Goal: Information Seeking & Learning: Learn about a topic

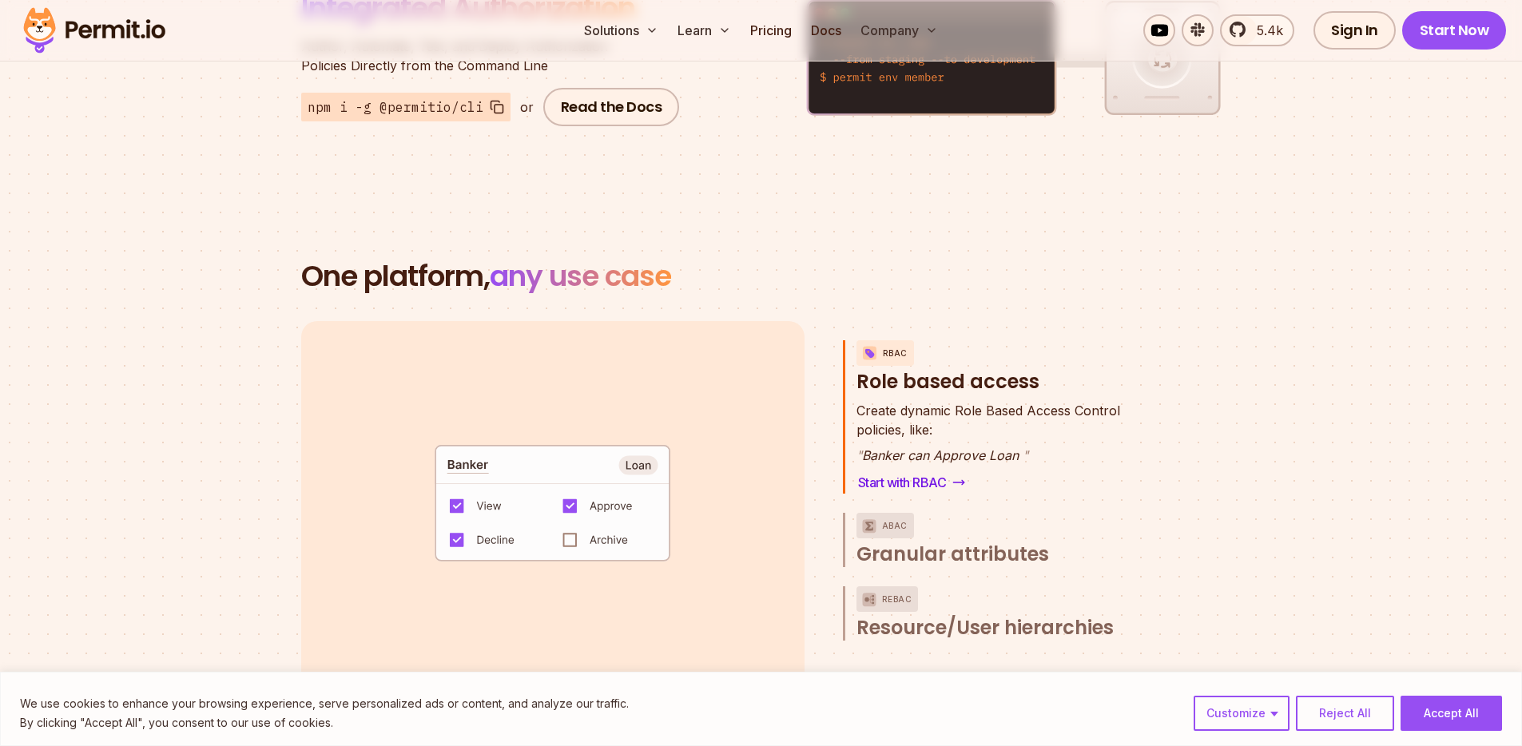
scroll to position [2205, 0]
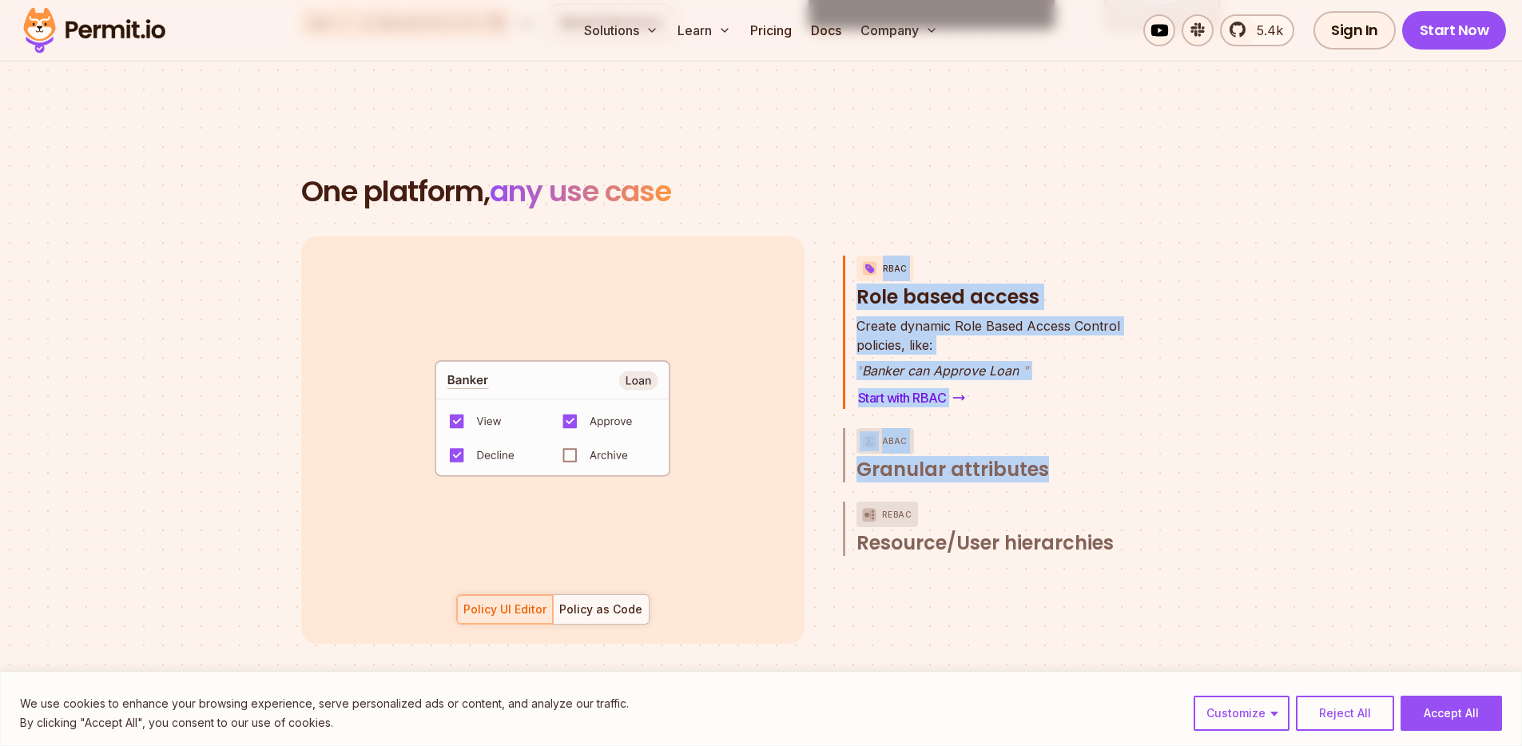
drag, startPoint x: 955, startPoint y: 212, endPoint x: 1208, endPoint y: 474, distance: 364.5
click at [1205, 471] on section "One platform, any use case RBAC Role based access default allow := false allow …" at bounding box center [761, 429] width 1522 height 660
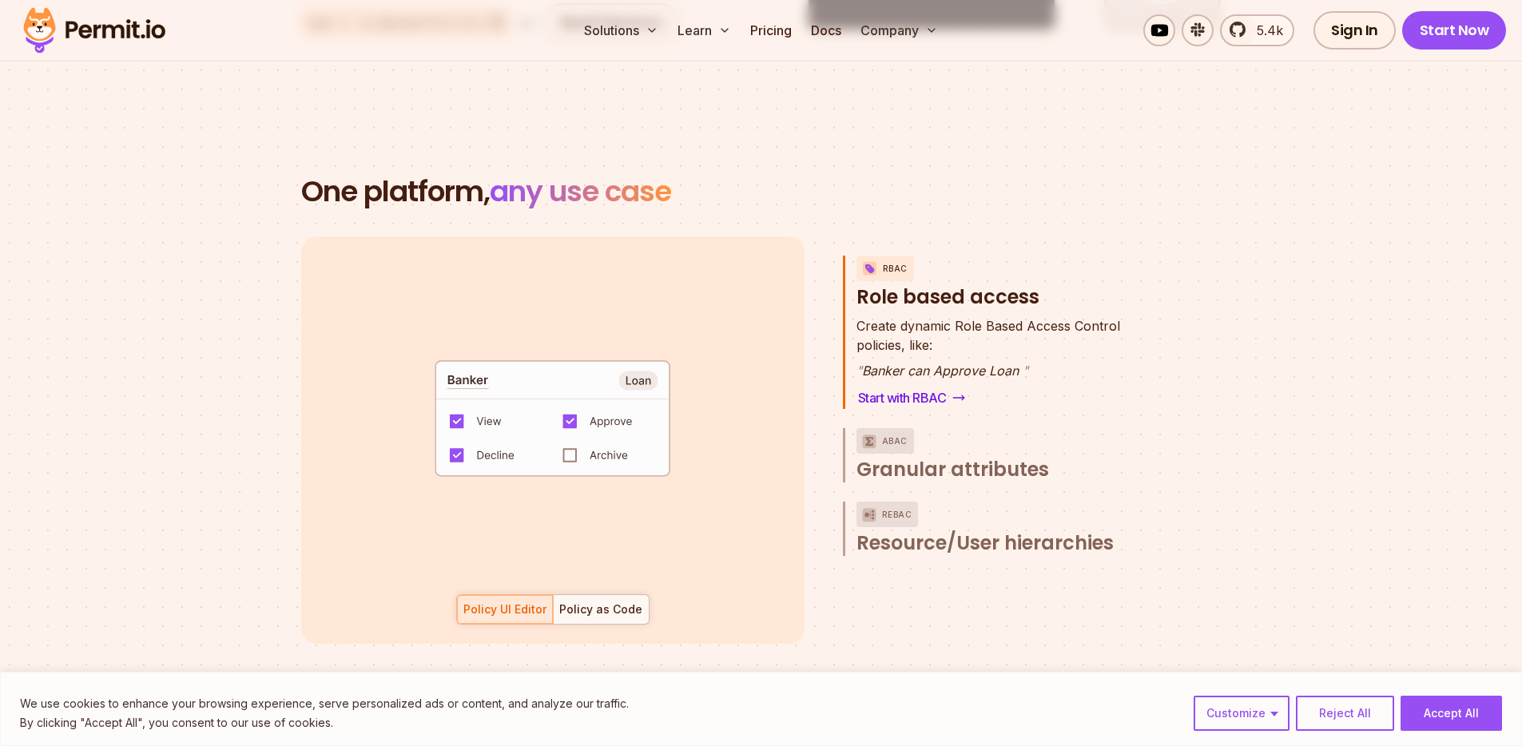
click at [1208, 473] on div "default allow := false allow if { some role in data.users[input.user].roles act…" at bounding box center [761, 441] width 920 height 408
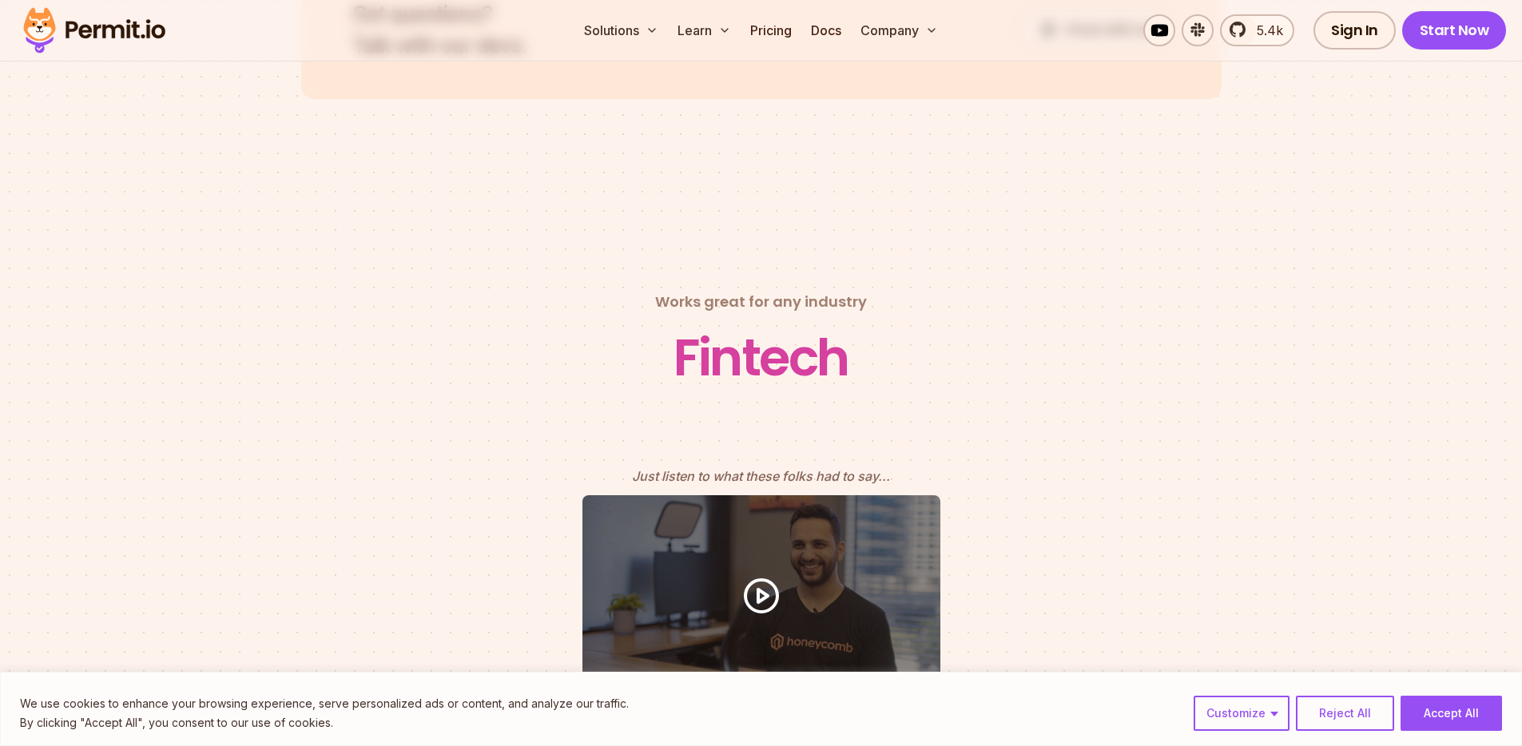
scroll to position [6967, 0]
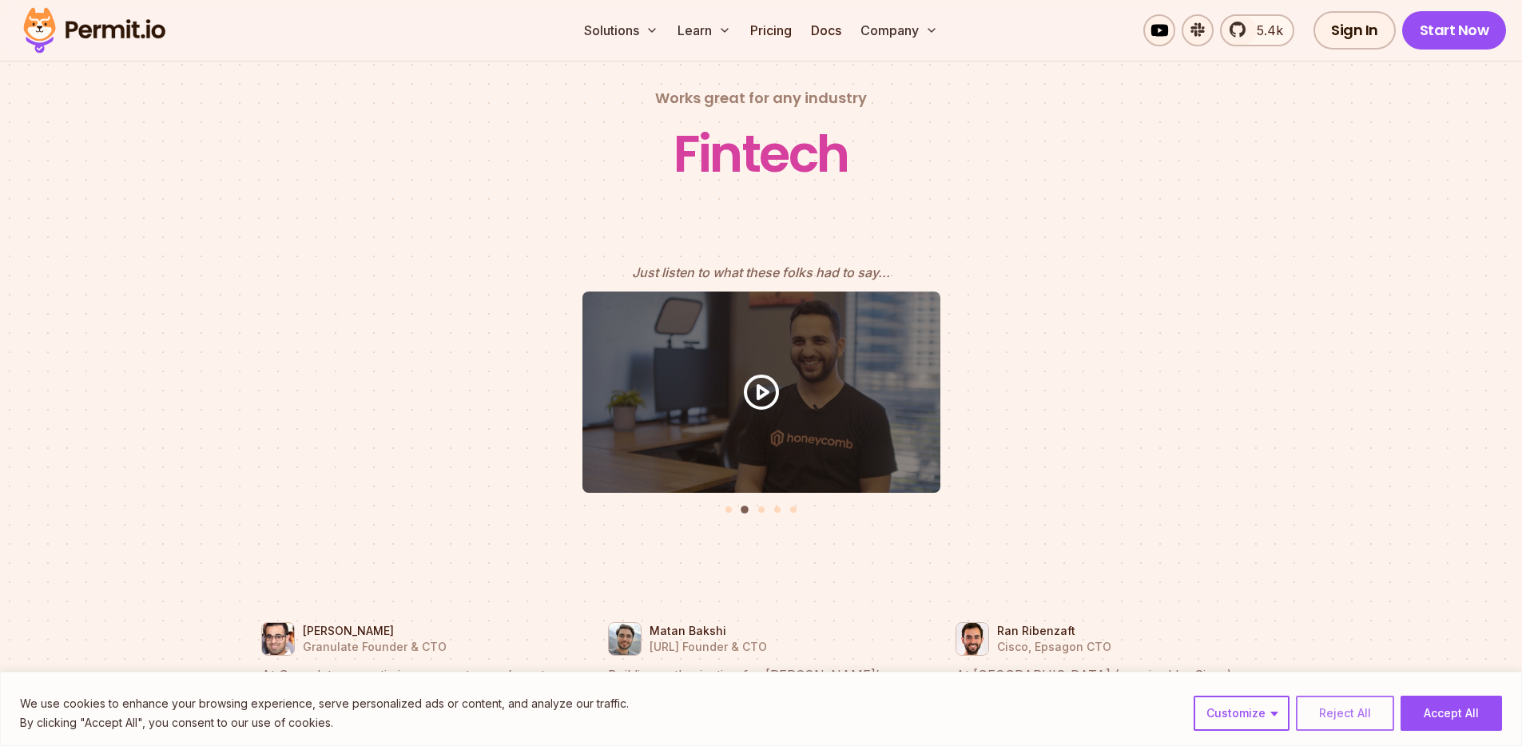
click at [1352, 712] on button "Reject All" at bounding box center [1345, 713] width 98 height 35
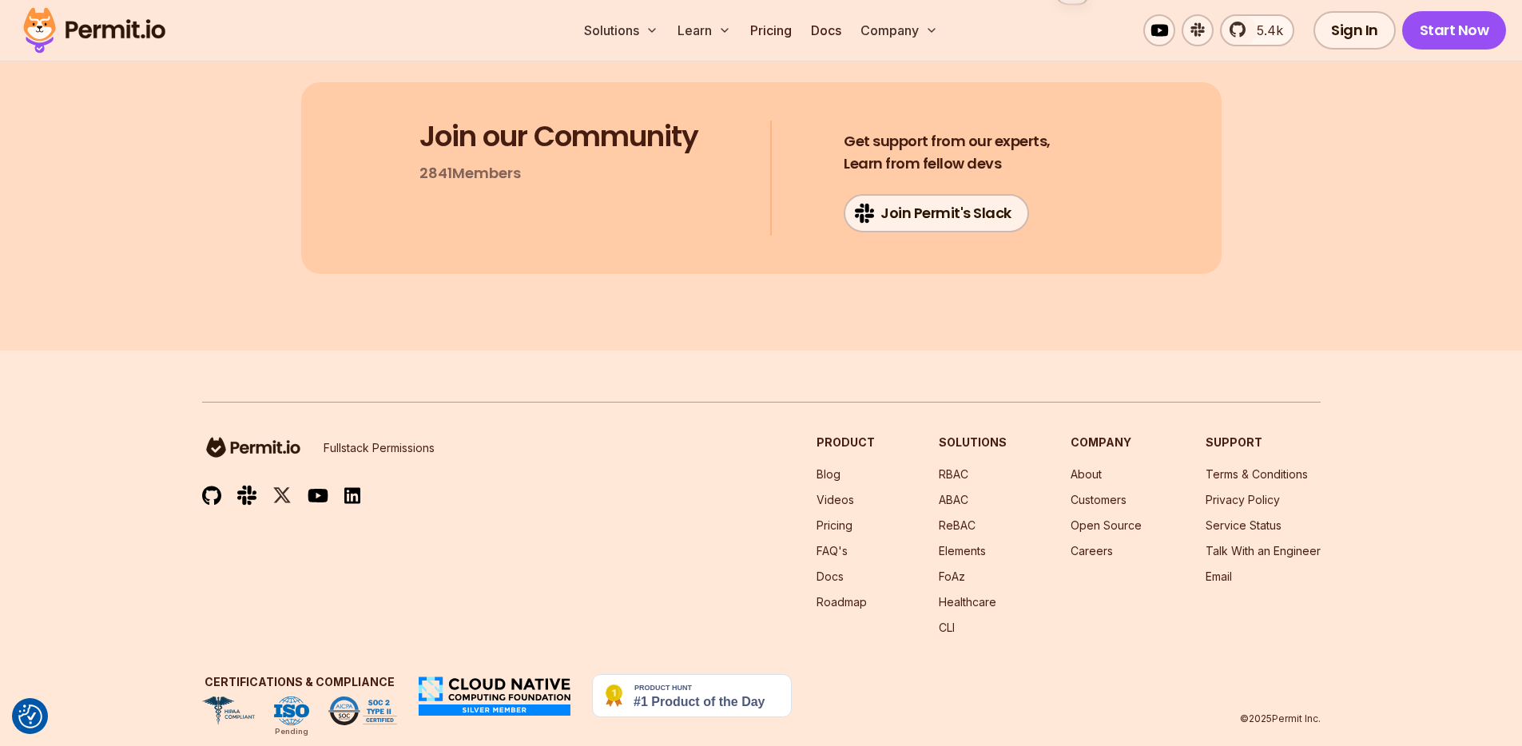
scroll to position [8541, 0]
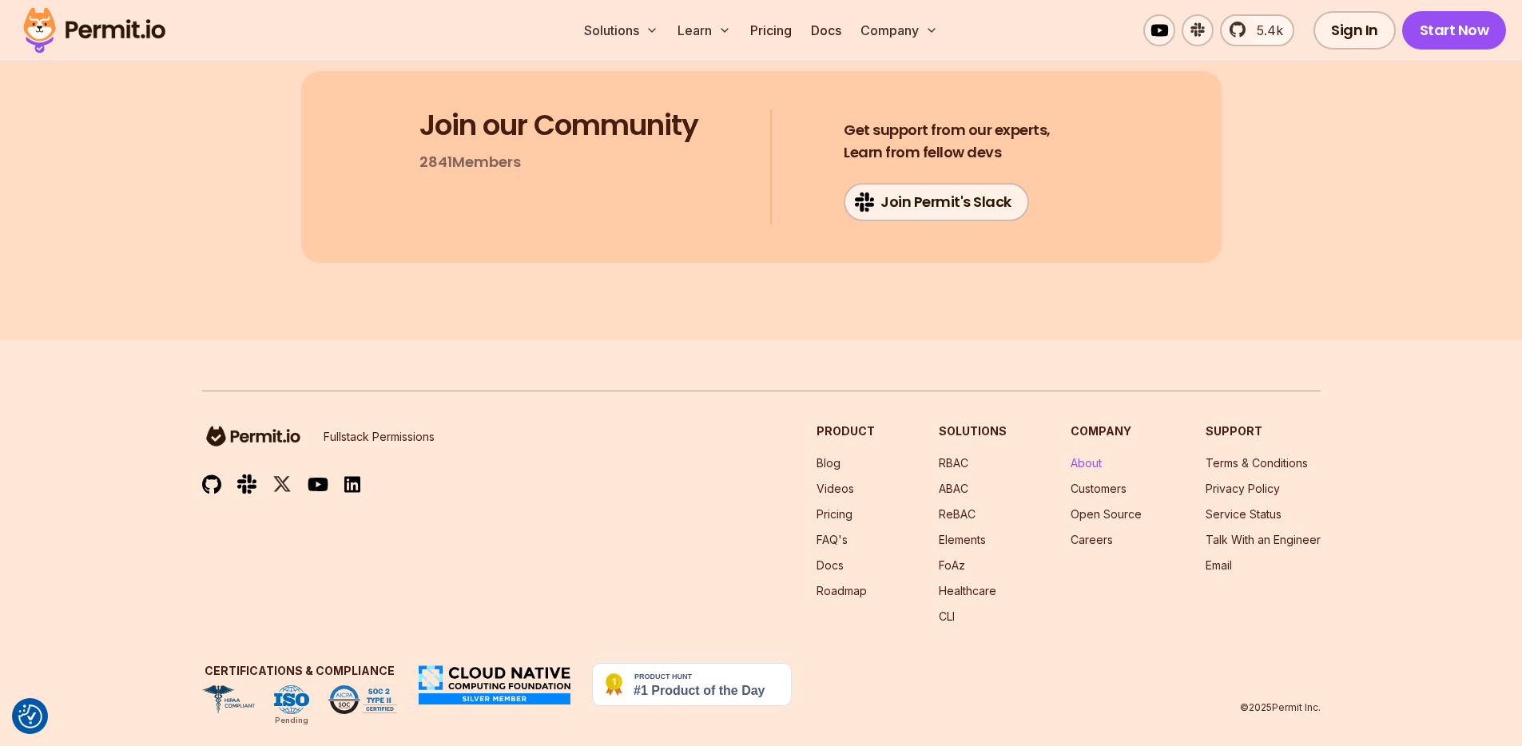
click at [1087, 456] on link "About" at bounding box center [1086, 463] width 31 height 14
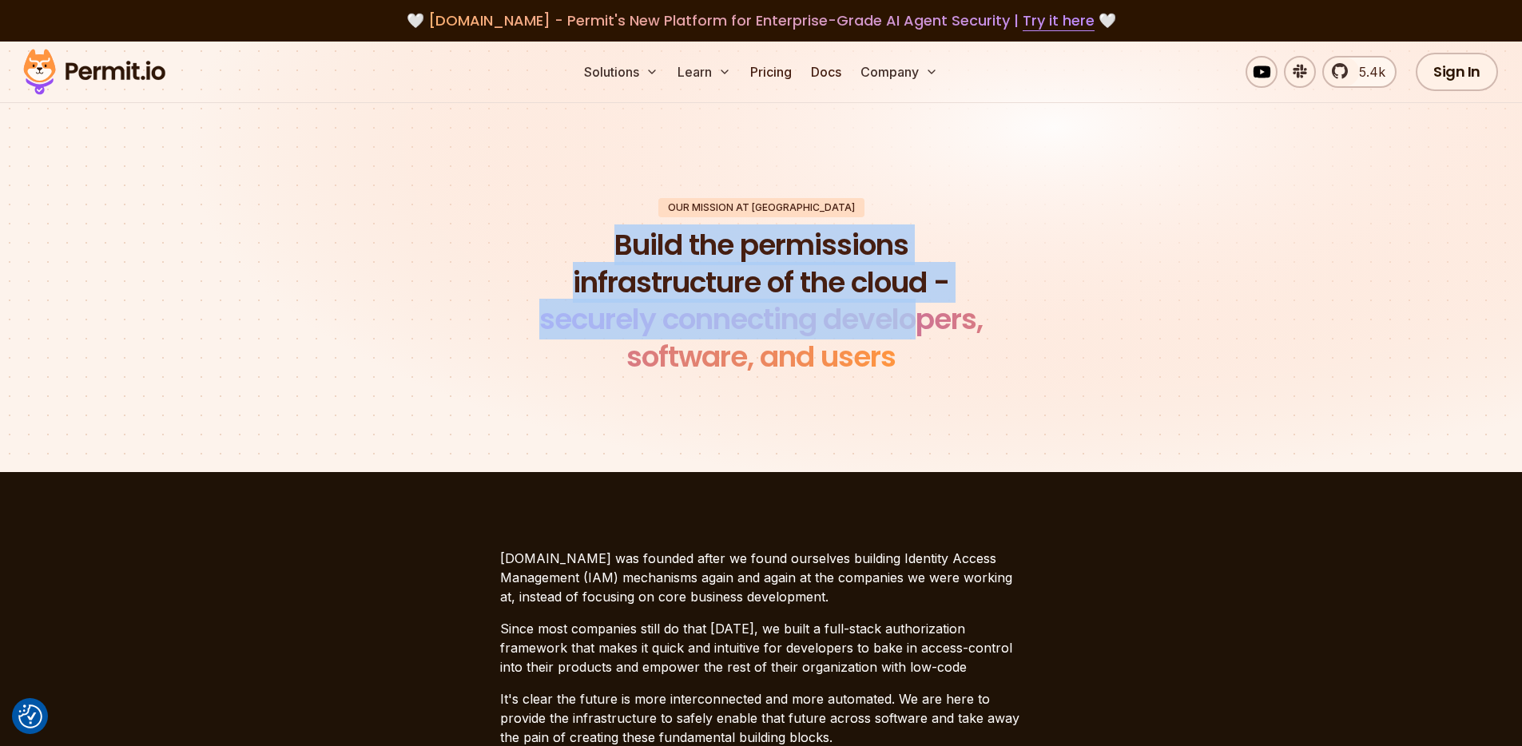
drag, startPoint x: 882, startPoint y: 221, endPoint x: 937, endPoint y: 361, distance: 150.3
click at [930, 348] on div "Our mission at Permit Build the permissions infrastructure of the cloud - secur…" at bounding box center [761, 287] width 1119 height 178
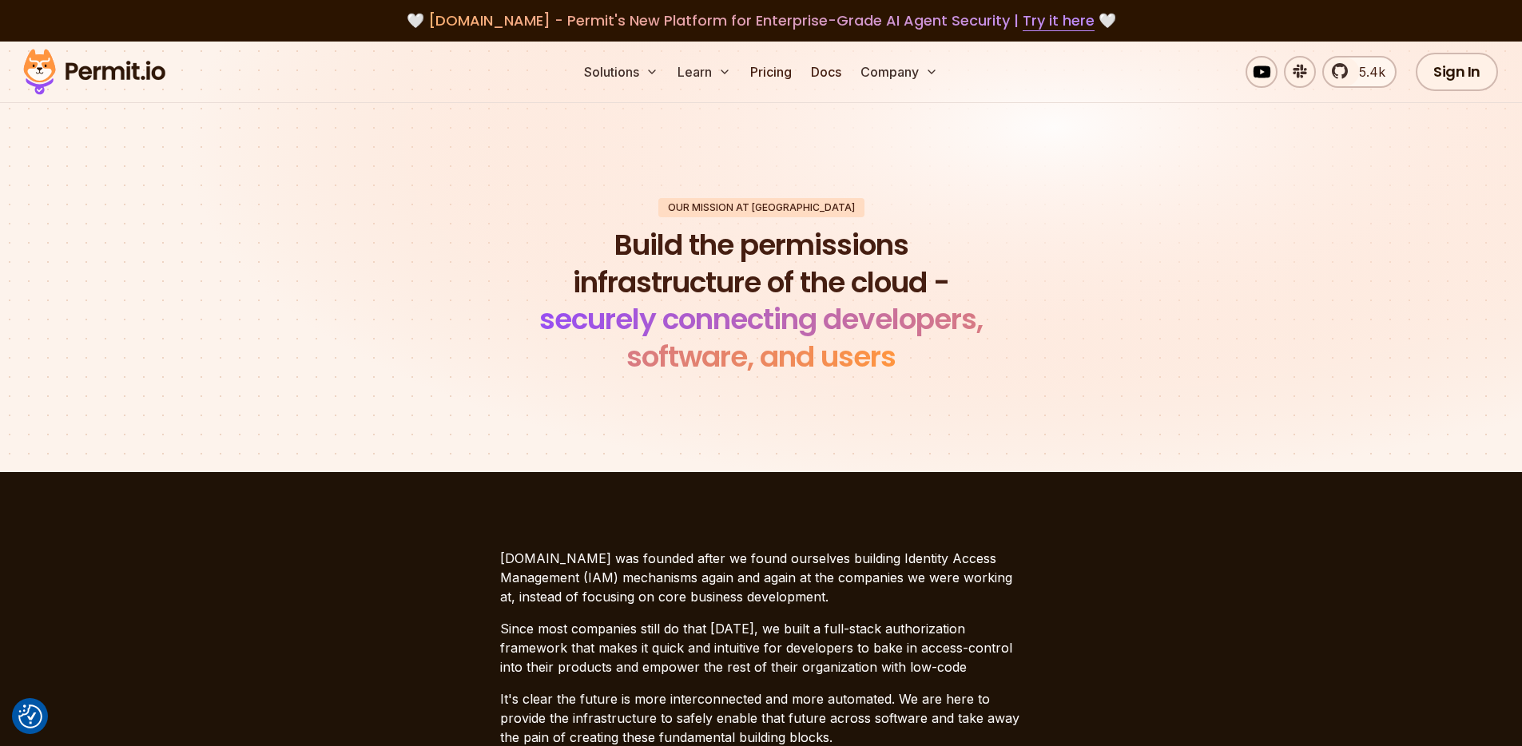
click at [938, 364] on h1 "Build the permissions infrastructure of the cloud - securely connecting develop…" at bounding box center [761, 301] width 487 height 149
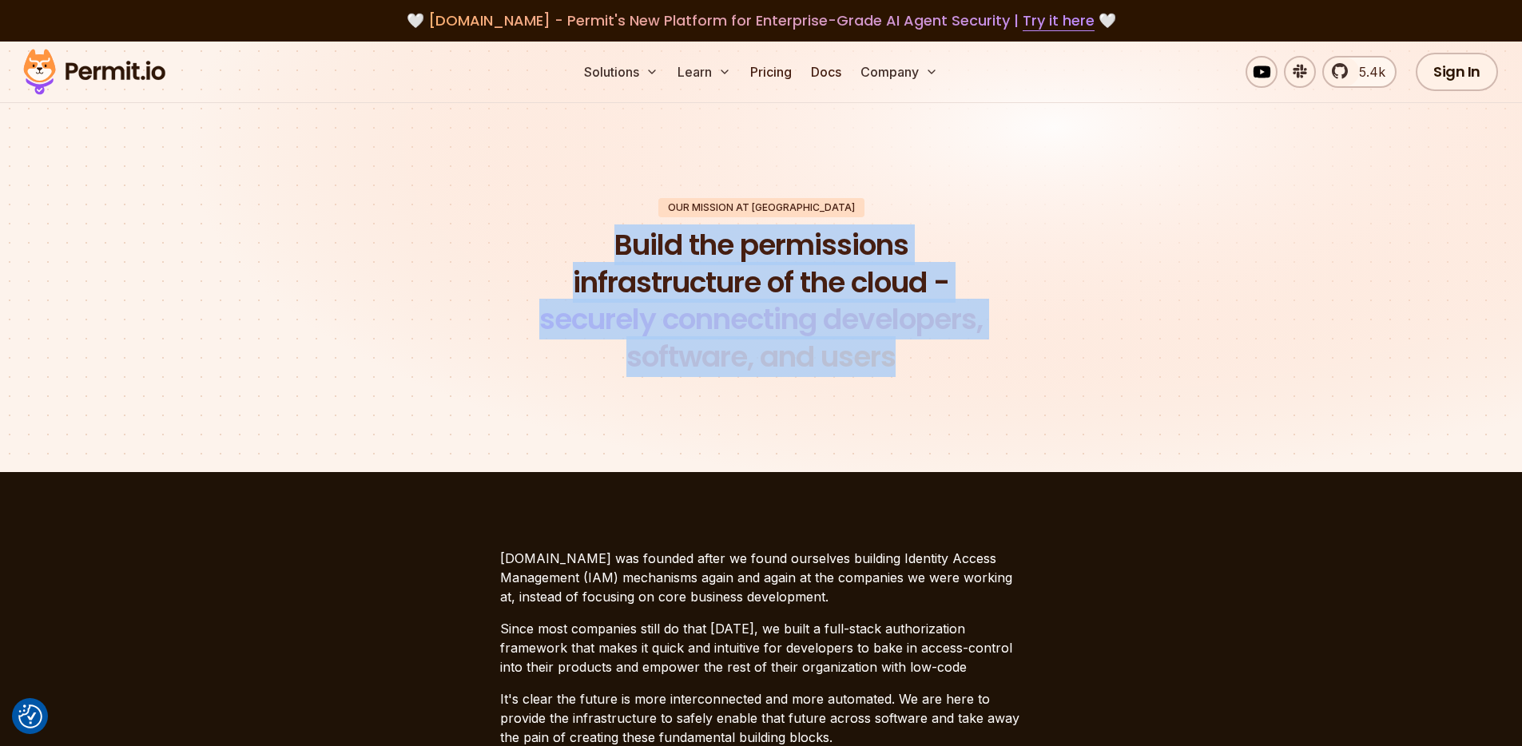
drag, startPoint x: 945, startPoint y: 360, endPoint x: 952, endPoint y: 202, distance: 157.5
click at [952, 202] on section "Our mission at Permit Build the permissions infrastructure of the cloud - secur…" at bounding box center [761, 287] width 1522 height 370
click at [951, 202] on div "Our mission at Permit Build the permissions infrastructure of the cloud - secur…" at bounding box center [761, 287] width 1119 height 178
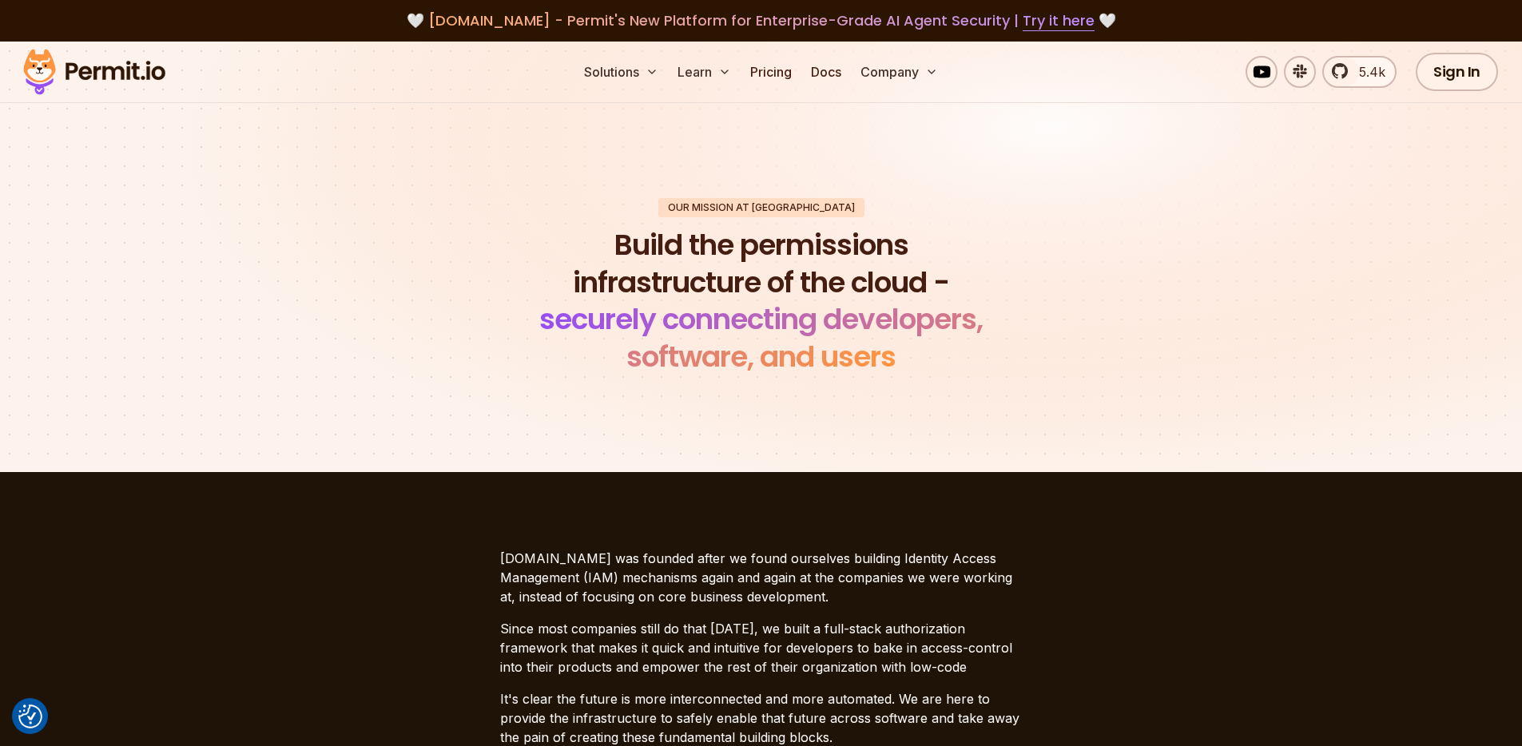
click at [973, 239] on h1 "Build the permissions infrastructure of the cloud - securely connecting develop…" at bounding box center [761, 301] width 487 height 149
click at [782, 74] on link "Pricing" at bounding box center [771, 72] width 54 height 32
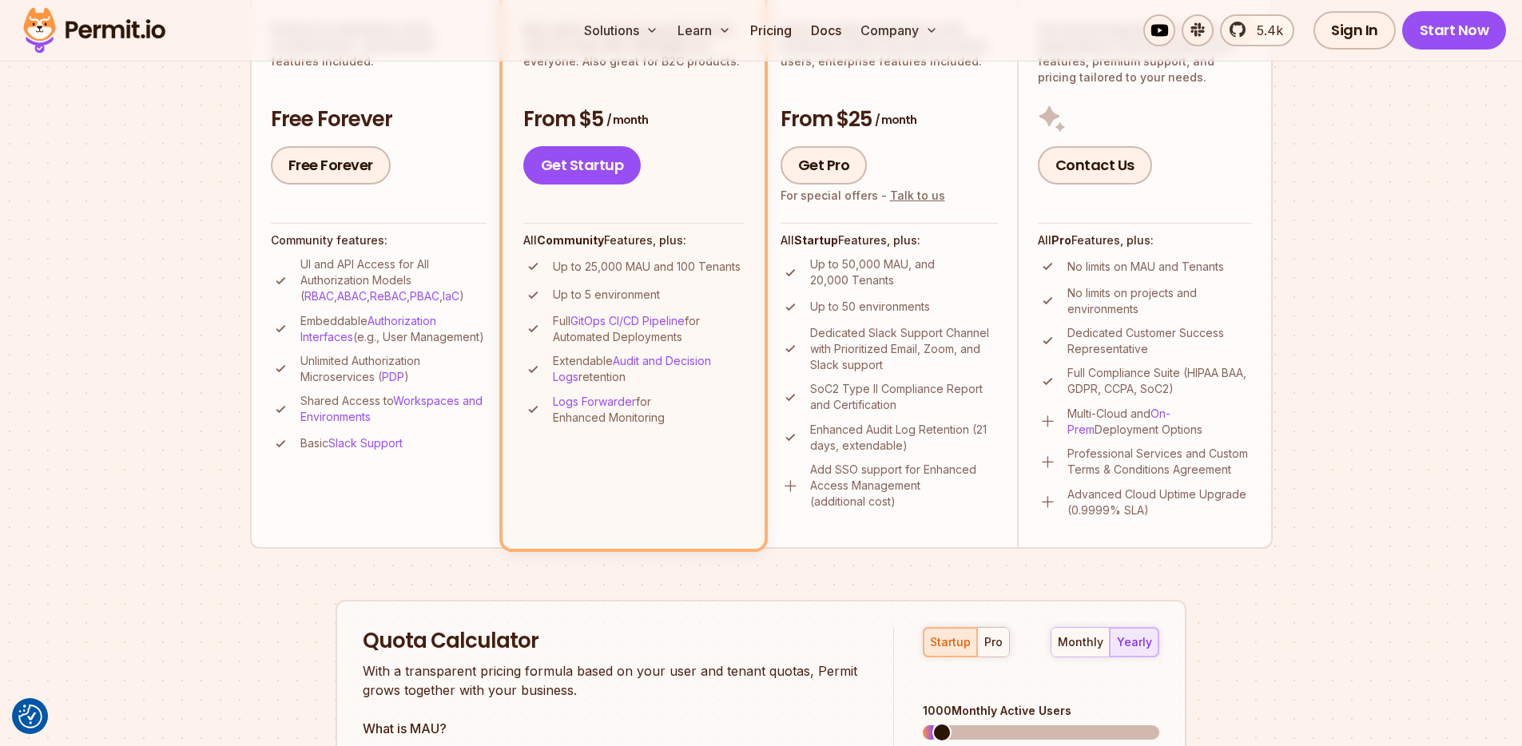
scroll to position [498, 0]
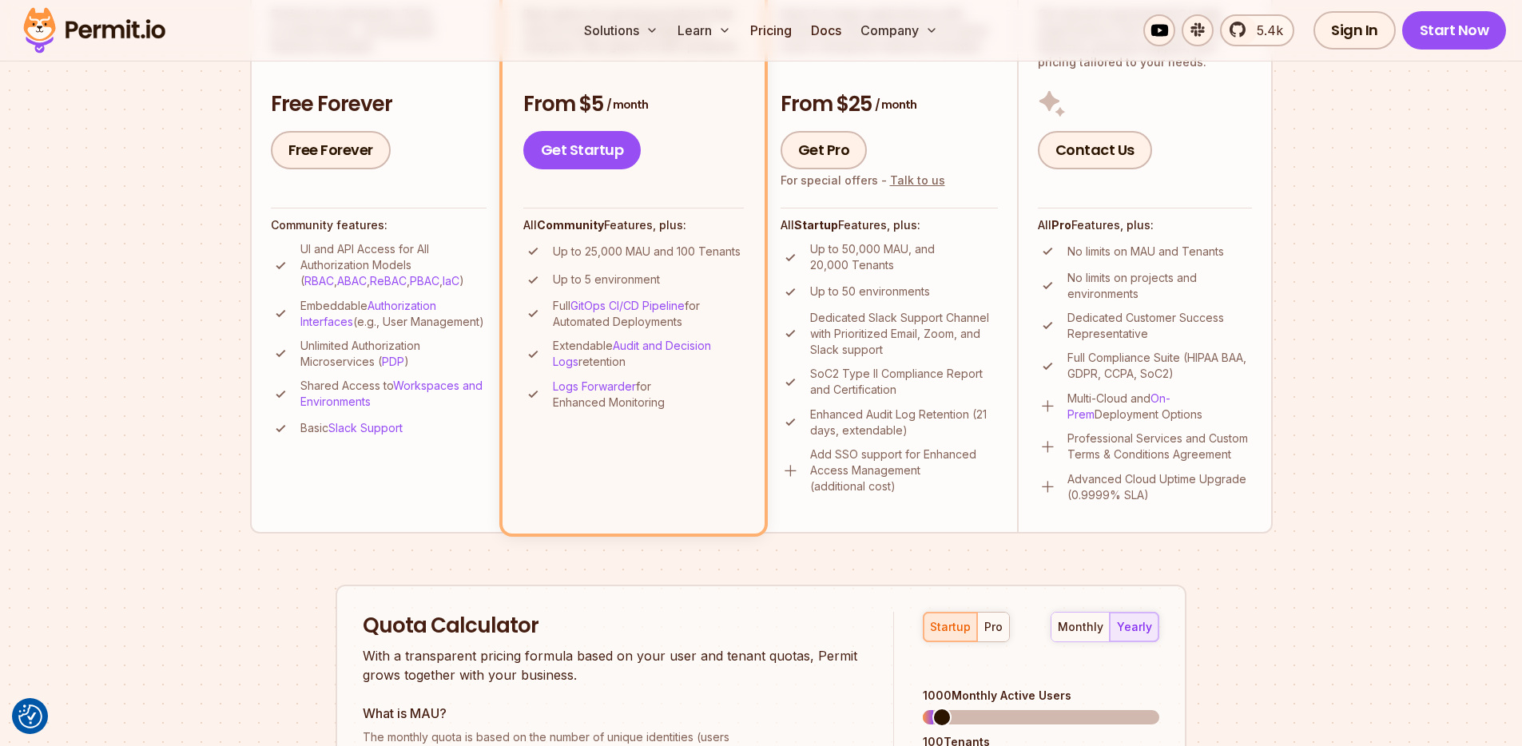
click at [1322, 282] on section "Permit Pricing From Free to Predictable Scaling From a startup with 100 users t…" at bounding box center [761, 408] width 1522 height 1729
